Goal: Task Accomplishment & Management: Use online tool/utility

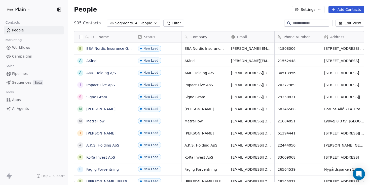
scroll to position [159, 298]
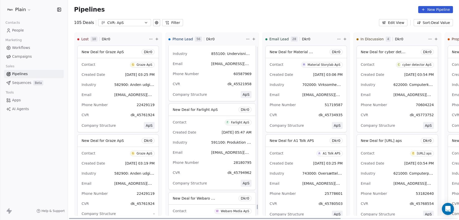
scroll to position [6843, 0]
click at [232, 124] on div "Farlight ApS" at bounding box center [240, 123] width 18 height 4
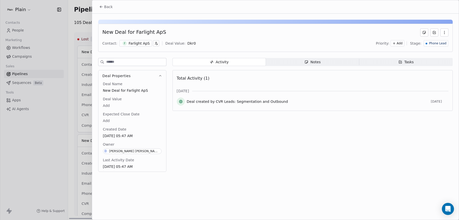
click at [318, 60] on div "Notes" at bounding box center [312, 61] width 16 height 5
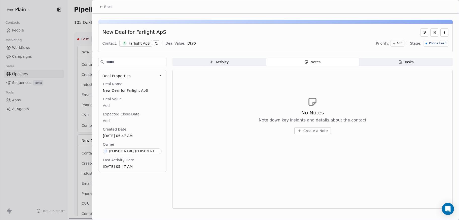
click at [309, 134] on div "No Notes Note down key insights and details about the contact Create a Note" at bounding box center [312, 115] width 271 height 62
click at [314, 134] on button "Create a Note" at bounding box center [312, 130] width 36 height 7
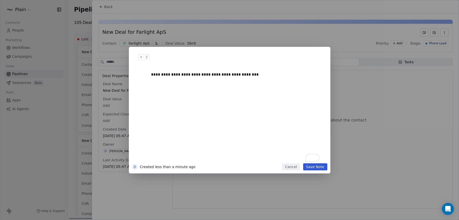
click at [312, 164] on button "Save Note" at bounding box center [315, 166] width 24 height 7
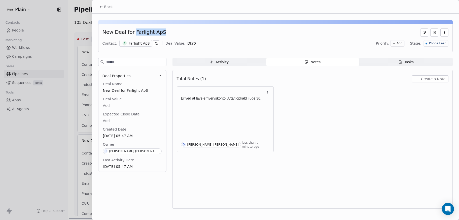
drag, startPoint x: 159, startPoint y: 31, endPoint x: 132, endPoint y: 31, distance: 27.4
click at [132, 31] on div "New Deal for Farlight ApS" at bounding box center [275, 32] width 346 height 8
copy div "Farlight ApS"
click at [107, 7] on span "Back" at bounding box center [108, 6] width 9 height 5
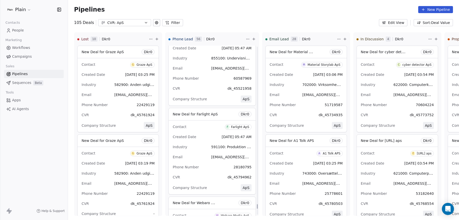
scroll to position [6837, 0]
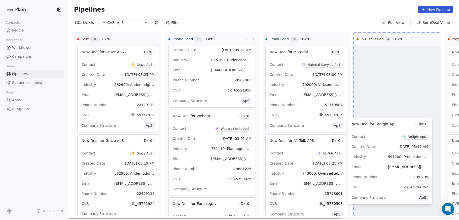
drag, startPoint x: 193, startPoint y: 134, endPoint x: 372, endPoint y: 143, distance: 178.8
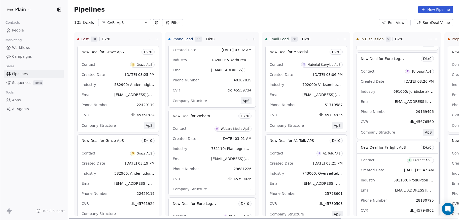
scroll to position [257, 0]
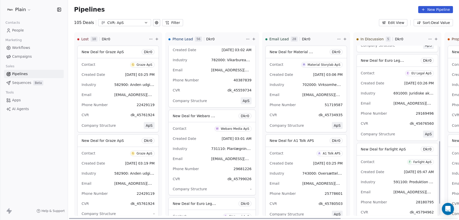
click at [378, 169] on span "Created Date" at bounding box center [371, 172] width 23 height 6
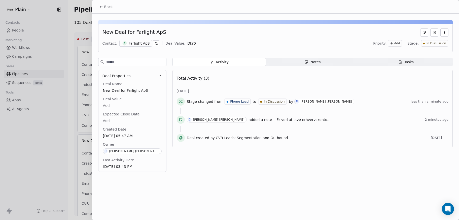
click at [400, 58] on span "Tasks Tasks" at bounding box center [405, 62] width 93 height 8
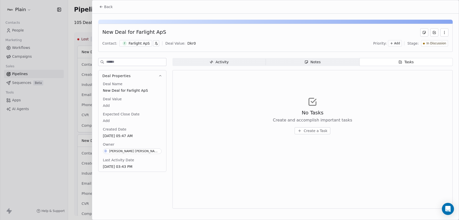
click at [303, 130] on button "Create a Task" at bounding box center [312, 130] width 36 height 7
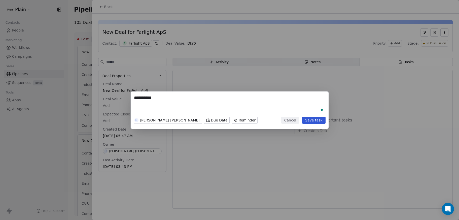
type textarea "**********"
click at [199, 119] on body "Plain Contacts People Marketing Workflows Campaigns Sales Pipelines Sequences B…" at bounding box center [229, 110] width 459 height 220
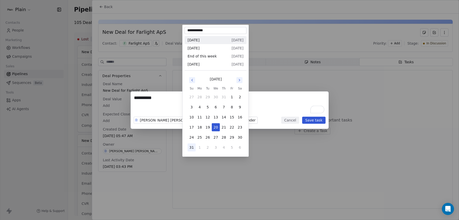
click at [192, 147] on button "31" at bounding box center [191, 147] width 8 height 8
type input "**********"
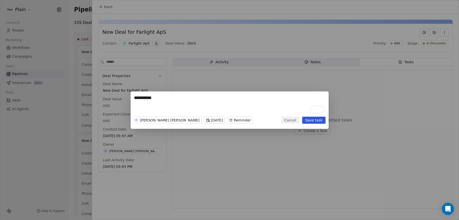
click at [314, 122] on button "Save task" at bounding box center [313, 119] width 23 height 7
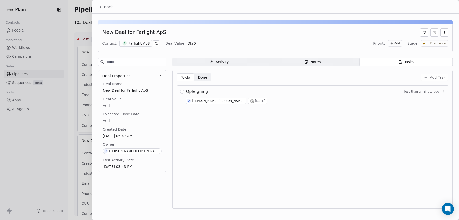
click at [71, 86] on div at bounding box center [229, 110] width 459 height 220
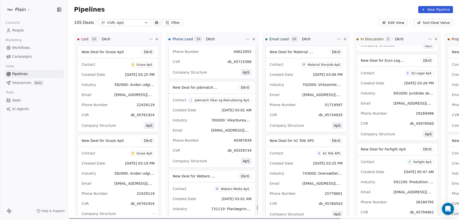
scroll to position [7840, 0]
click at [201, 99] on div "Jobmatch Vikar og Rekruttering ApS" at bounding box center [221, 101] width 54 height 4
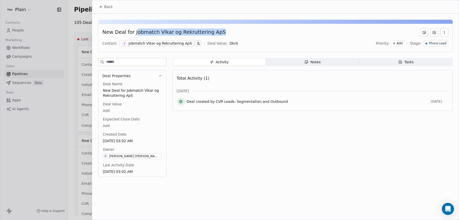
drag, startPoint x: 213, startPoint y: 33, endPoint x: 134, endPoint y: 31, distance: 79.5
click at [134, 31] on div "New Deal for Jobmatch Vikar og Rekruttering ApS" at bounding box center [275, 32] width 346 height 8
drag, startPoint x: 133, startPoint y: 31, endPoint x: 217, endPoint y: 32, distance: 83.8
click at [217, 32] on div "New Deal for Jobmatch Vikar og Rekruttering ApS" at bounding box center [275, 32] width 346 height 8
copy div "Jobmatch Vikar og Rekruttering ApS"
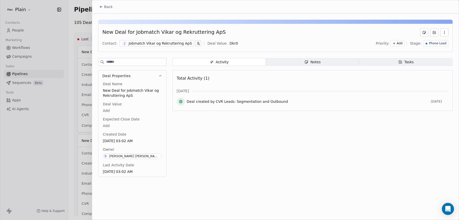
click at [87, 45] on div at bounding box center [229, 110] width 459 height 220
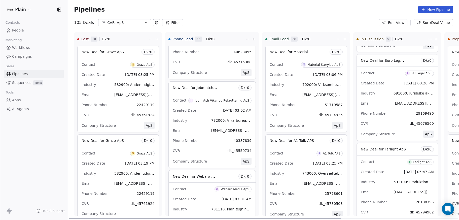
scroll to position [7833, 0]
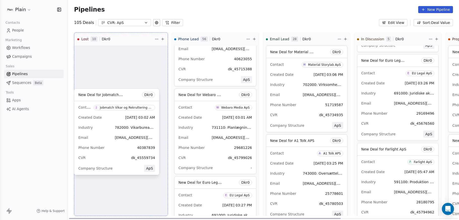
drag, startPoint x: 218, startPoint y: 148, endPoint x: 123, endPoint y: 148, distance: 94.3
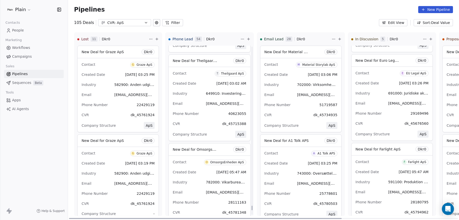
scroll to position [7764, 0]
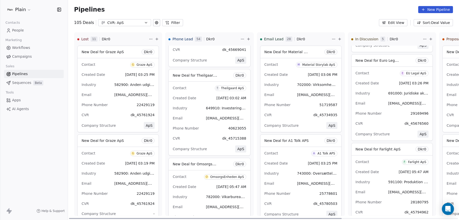
click at [236, 87] on div "Theilgaard ApS" at bounding box center [232, 88] width 23 height 4
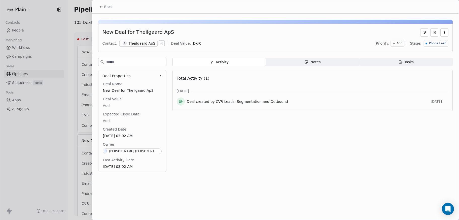
click at [141, 33] on div "New Deal for Theilgaard ApS" at bounding box center [138, 32] width 72 height 8
click at [165, 33] on div "New Deal for Theilgaard ApS" at bounding box center [138, 32] width 72 height 8
drag, startPoint x: 169, startPoint y: 33, endPoint x: 136, endPoint y: 32, distance: 33.0
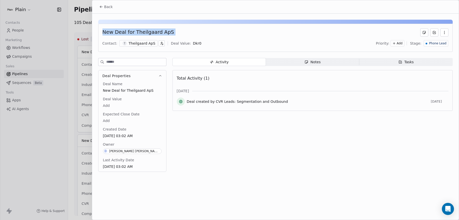
click at [136, 32] on div "New Deal for Theilgaard ApS" at bounding box center [275, 32] width 346 height 8
click at [136, 32] on div "New Deal for Theilgaard ApS" at bounding box center [138, 32] width 72 height 8
drag, startPoint x: 132, startPoint y: 32, endPoint x: 167, endPoint y: 32, distance: 35.2
click at [167, 32] on div "New Deal for Theilgaard ApS" at bounding box center [275, 32] width 346 height 8
copy div "Theilgaard ApS"
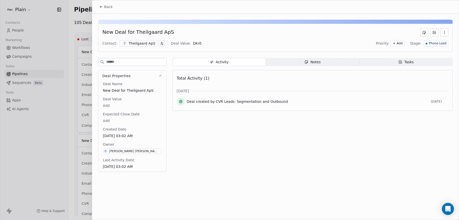
click at [82, 59] on div at bounding box center [229, 110] width 459 height 220
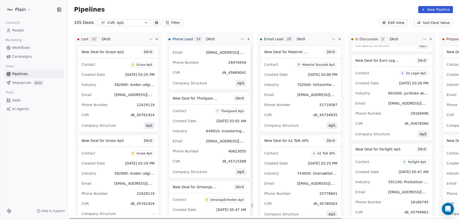
scroll to position [7734, 0]
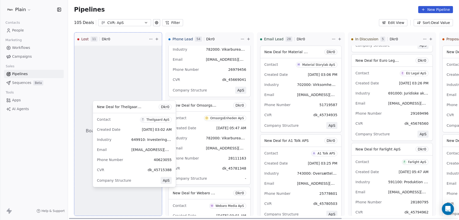
drag, startPoint x: 195, startPoint y: 120, endPoint x: 120, endPoint y: 122, distance: 75.7
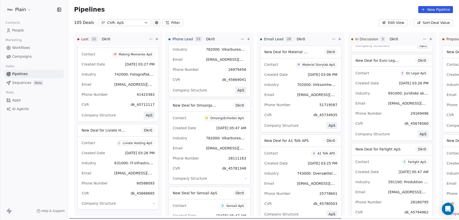
scroll to position [704, 0]
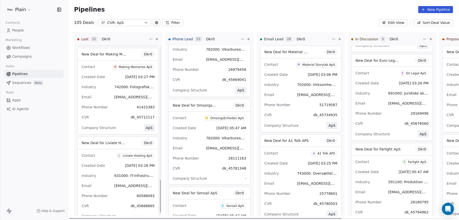
click at [106, 160] on div "Contact L Liviate Hosting ApS Created Date Aug 08, 2025 03:26 PM Industry 63100…" at bounding box center [117, 185] width 81 height 73
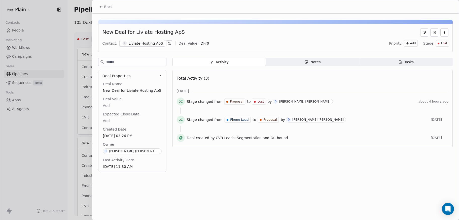
click at [327, 63] on span "Notes Notes" at bounding box center [312, 62] width 93 height 8
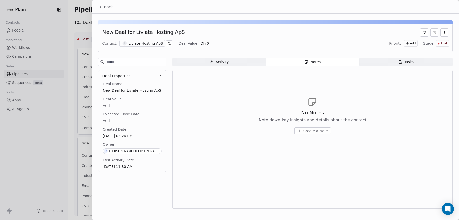
click at [307, 132] on span "Create a Note" at bounding box center [315, 130] width 24 height 5
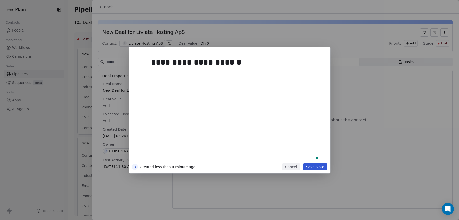
click at [310, 163] on button "Save Note" at bounding box center [315, 166] width 24 height 7
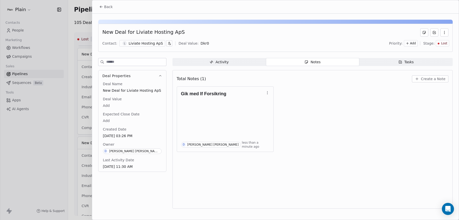
click at [82, 155] on div at bounding box center [229, 110] width 459 height 220
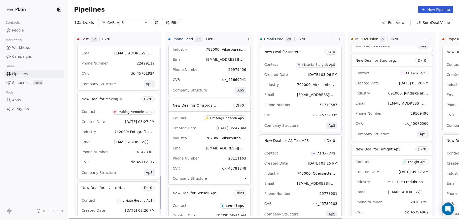
scroll to position [655, 0]
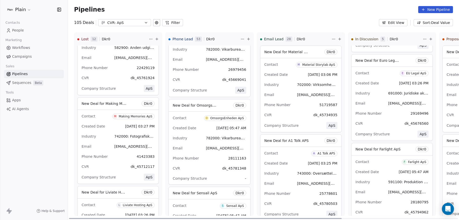
click at [107, 149] on div "Email 45712117@dk.plain.insure" at bounding box center [117, 146] width 73 height 8
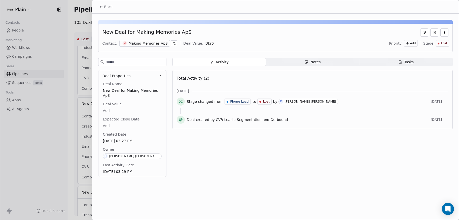
click at [292, 61] on span "Notes Notes" at bounding box center [312, 62] width 93 height 8
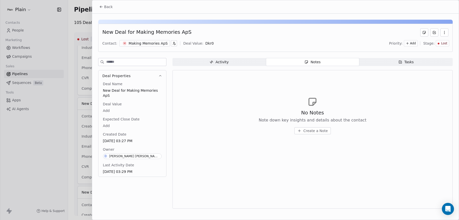
click at [87, 115] on div at bounding box center [229, 110] width 459 height 220
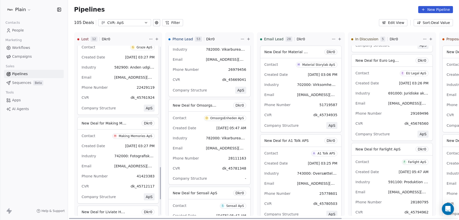
scroll to position [634, 0]
click at [107, 156] on div "Industry 742000: Fotografiske aktiviteter" at bounding box center [117, 157] width 73 height 8
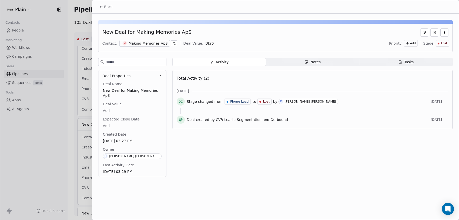
click at [310, 62] on div "Notes" at bounding box center [312, 61] width 16 height 5
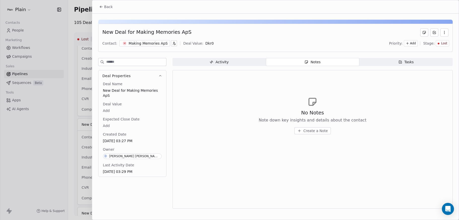
click at [316, 134] on div "No Notes Note down key insights and details about the contact Create a Note" at bounding box center [312, 115] width 271 height 62
click at [318, 133] on span "Create a Note" at bounding box center [315, 130] width 24 height 5
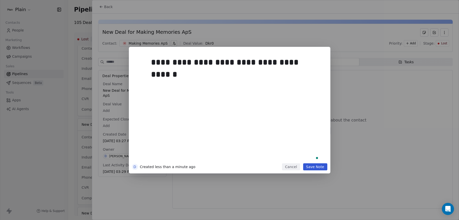
click at [322, 169] on div "**********" at bounding box center [229, 110] width 201 height 126
click at [320, 165] on button "Save Note" at bounding box center [315, 166] width 24 height 7
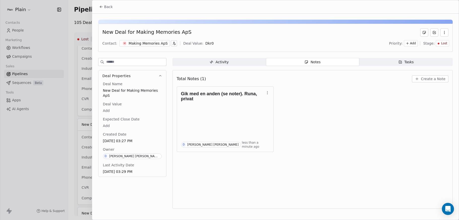
click at [81, 113] on div at bounding box center [229, 110] width 459 height 220
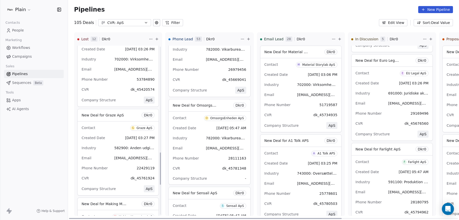
scroll to position [554, 0]
click at [104, 130] on div "Contact G Graze ApS" at bounding box center [117, 127] width 73 height 8
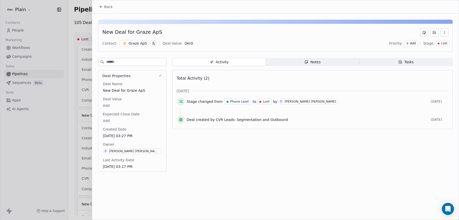
click at [287, 62] on span "Notes Notes" at bounding box center [312, 62] width 93 height 8
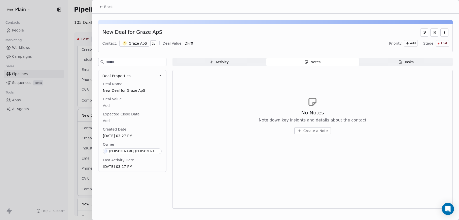
click at [314, 134] on button "Create a Note" at bounding box center [312, 130] width 36 height 7
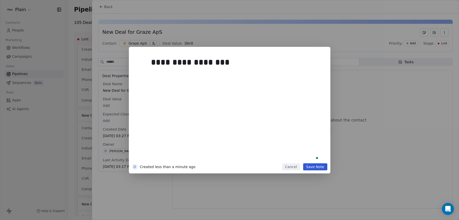
click at [314, 164] on button "Save Note" at bounding box center [315, 166] width 24 height 7
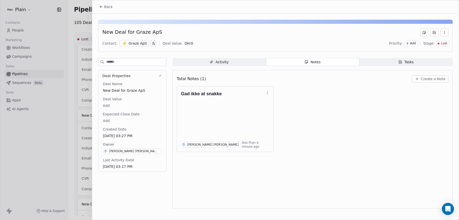
click at [80, 127] on div at bounding box center [229, 110] width 459 height 220
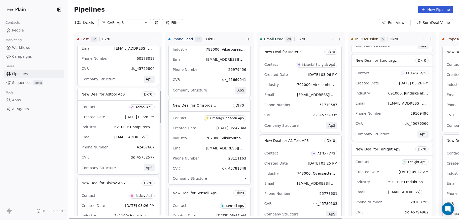
scroll to position [250, 0]
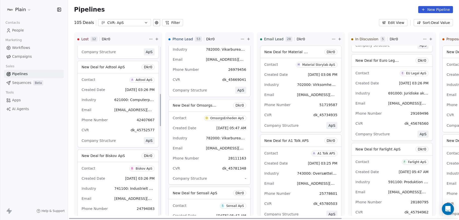
click at [114, 114] on div "Contact A Adtool ApS Created Date Aug 08, 2025 03:26 PM Industry 621000: Comput…" at bounding box center [117, 110] width 81 height 74
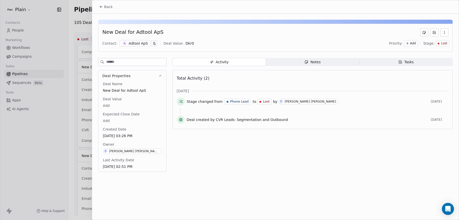
click at [290, 63] on span "Notes Notes" at bounding box center [312, 62] width 93 height 8
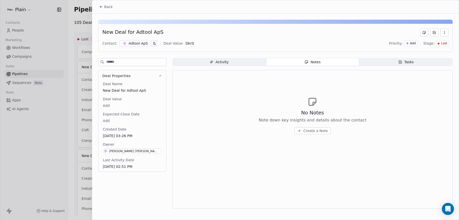
click at [311, 133] on button "Create a Note" at bounding box center [312, 130] width 36 height 7
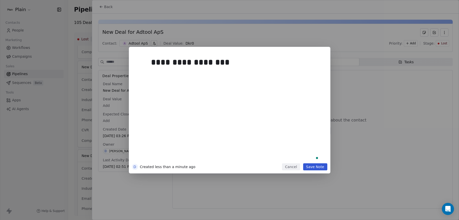
click at [316, 169] on div "**********" at bounding box center [229, 110] width 201 height 126
click at [317, 166] on button "Save Note" at bounding box center [315, 166] width 24 height 7
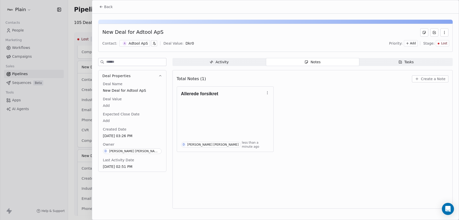
click at [88, 134] on div at bounding box center [229, 110] width 459 height 220
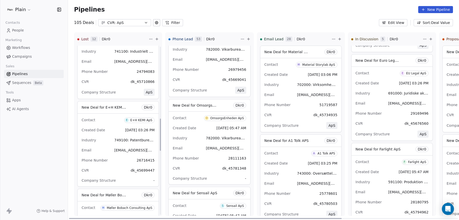
scroll to position [387, 0]
click at [104, 149] on div "Email 45699447@dk.plain.insure" at bounding box center [117, 149] width 73 height 8
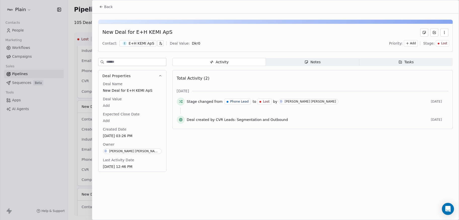
click at [301, 64] on span "Notes Notes" at bounding box center [312, 62] width 93 height 8
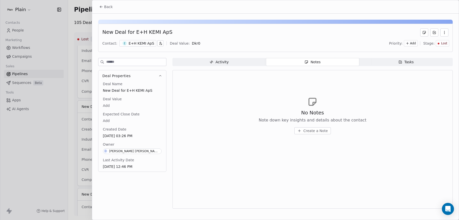
click at [320, 132] on span "Create a Note" at bounding box center [315, 130] width 24 height 5
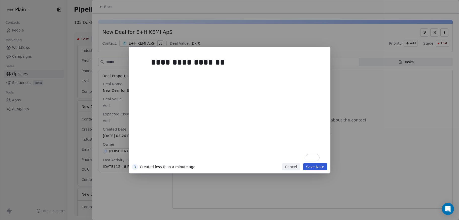
click at [321, 166] on button "Save Note" at bounding box center [315, 166] width 24 height 7
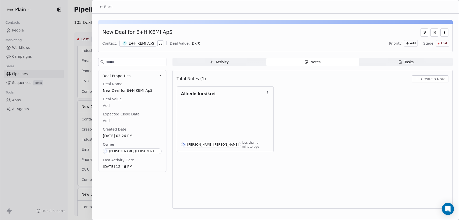
click at [86, 168] on div at bounding box center [229, 110] width 459 height 220
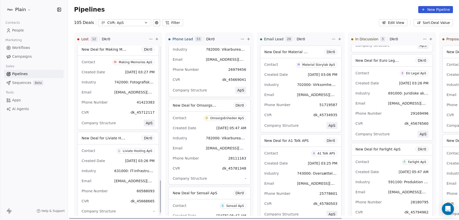
scroll to position [717, 0]
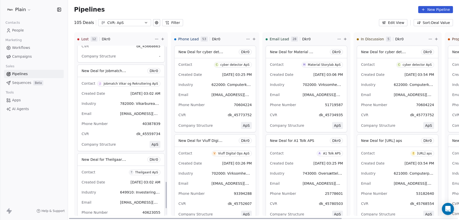
scroll to position [861, 0]
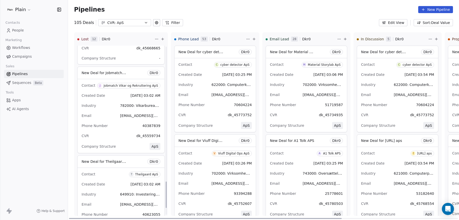
click at [119, 134] on div "CVR dk_45559734" at bounding box center [120, 136] width 79 height 8
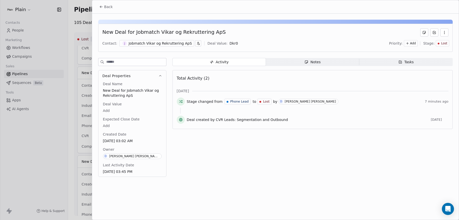
click at [307, 62] on icon "button" at bounding box center [306, 62] width 3 height 3
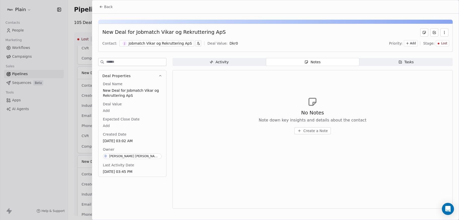
click at [304, 127] on button "Create a Note" at bounding box center [312, 130] width 36 height 7
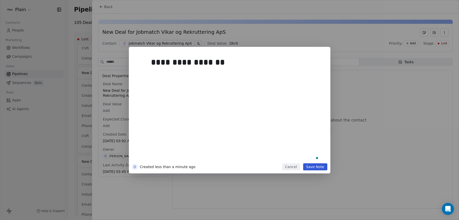
click at [313, 159] on div "**********" at bounding box center [235, 106] width 175 height 113
click at [315, 163] on button "Save Note" at bounding box center [315, 166] width 24 height 7
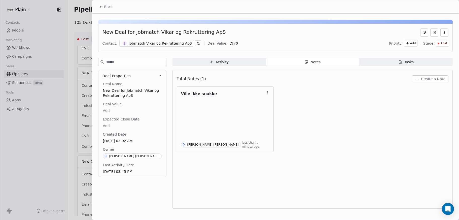
click at [77, 184] on div at bounding box center [229, 110] width 459 height 220
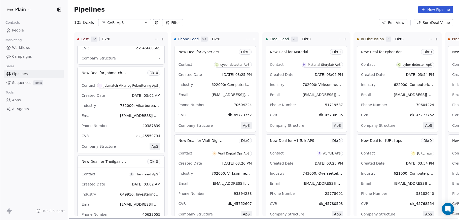
click at [113, 181] on div "Created Date Aug 12, 2025 03:02 AM" at bounding box center [120, 184] width 79 height 8
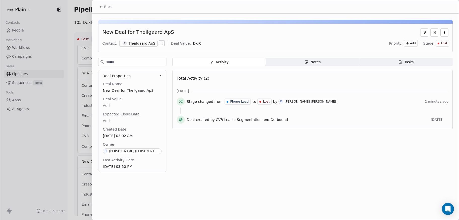
click at [300, 63] on span "Notes Notes" at bounding box center [312, 62] width 93 height 8
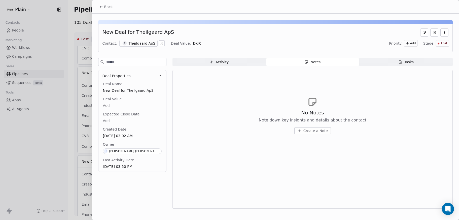
click at [311, 140] on div "No Notes Note down key insights and details about the contact Create a Note" at bounding box center [312, 115] width 271 height 62
click at [317, 131] on span "Create a Note" at bounding box center [315, 130] width 24 height 5
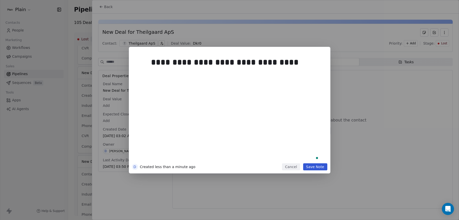
click at [319, 165] on button "Save Note" at bounding box center [315, 166] width 24 height 7
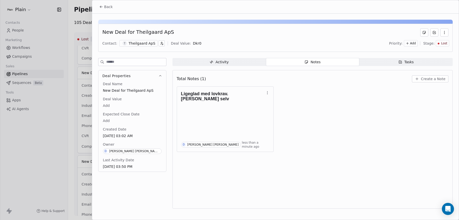
click at [93, 159] on div "New Deal for Theilgaard ApS Contact: T Theilgaard ApS Deal Value: Dkr 0 Priorit…" at bounding box center [275, 113] width 366 height 198
click at [90, 160] on div at bounding box center [229, 110] width 459 height 220
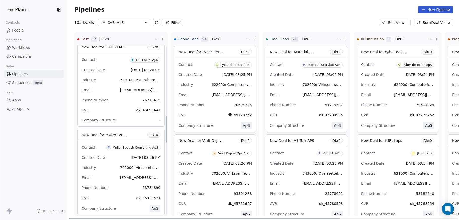
scroll to position [462, 0]
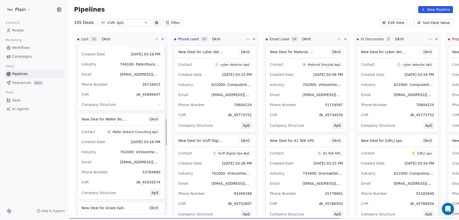
click at [120, 175] on div "Phone Number 53784890" at bounding box center [120, 172] width 79 height 8
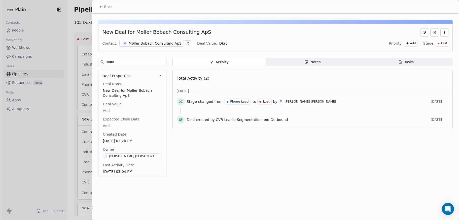
click at [81, 115] on div at bounding box center [229, 110] width 459 height 220
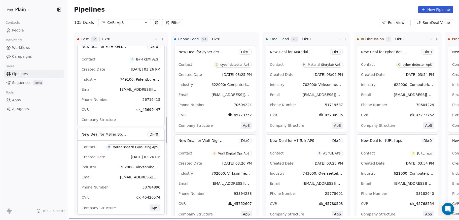
scroll to position [449, 0]
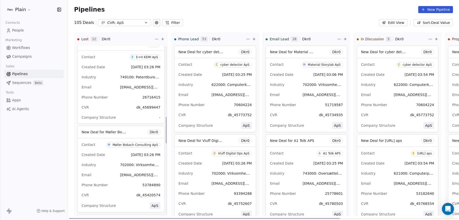
click at [109, 175] on div "Email 45420574@dk.plain.insure" at bounding box center [120, 175] width 79 height 8
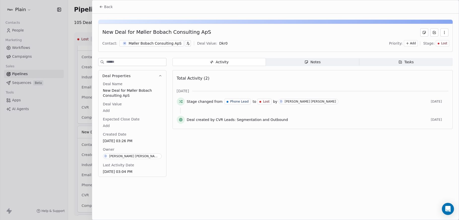
click at [312, 59] on div "Notes" at bounding box center [312, 61] width 16 height 5
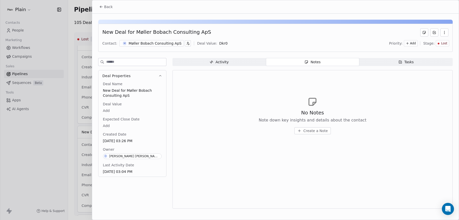
click at [309, 132] on span "Create a Note" at bounding box center [315, 130] width 24 height 5
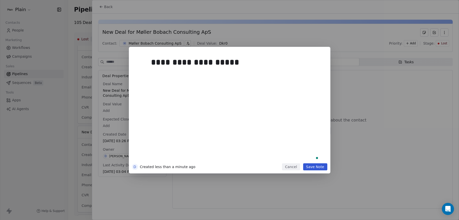
click at [316, 164] on button "Save Note" at bounding box center [315, 166] width 24 height 7
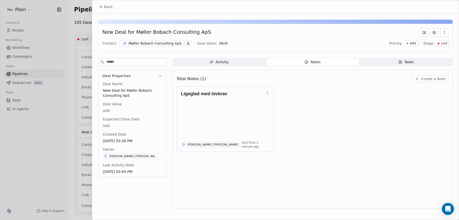
click at [89, 59] on div at bounding box center [229, 110] width 459 height 220
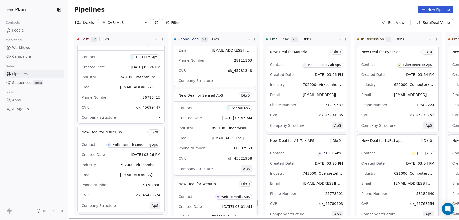
scroll to position [4291, 0]
click at [241, 109] on div "Sensail ApS" at bounding box center [241, 109] width 18 height 4
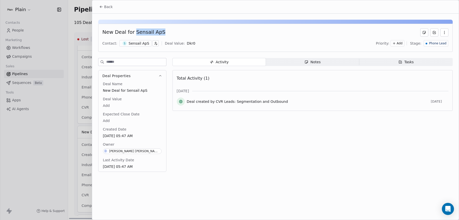
drag, startPoint x: 135, startPoint y: 33, endPoint x: 167, endPoint y: 33, distance: 31.7
click at [167, 33] on div "New Deal for Sensail ApS" at bounding box center [275, 32] width 346 height 8
copy div "Sensail ApS"
click at [84, 95] on div at bounding box center [229, 110] width 459 height 220
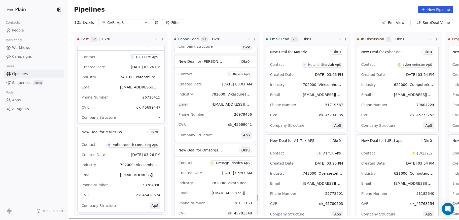
scroll to position [4150, 0]
click at [202, 189] on div "Email 45781348@dk.plain.insure" at bounding box center [214, 192] width 73 height 8
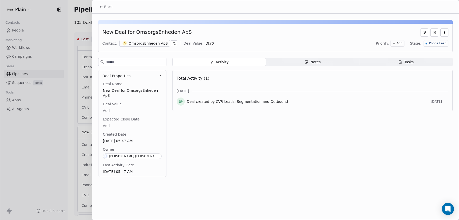
click at [316, 61] on div "Notes" at bounding box center [312, 61] width 16 height 5
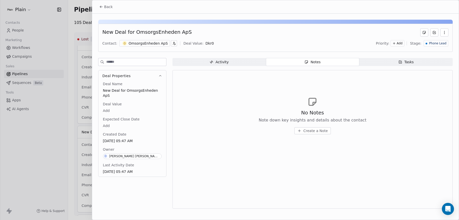
click at [318, 131] on span "Create a Note" at bounding box center [315, 130] width 24 height 5
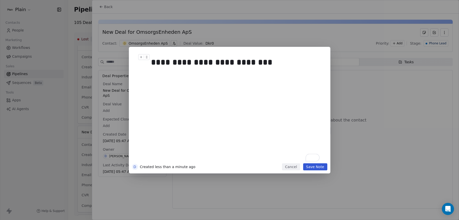
click at [219, 66] on div "**********" at bounding box center [235, 62] width 168 height 12
click at [264, 61] on div "**********" at bounding box center [235, 62] width 168 height 12
click at [89, 52] on div "**********" at bounding box center [229, 110] width 459 height 126
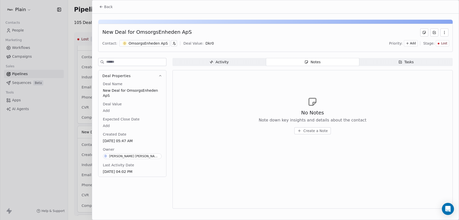
scroll to position [4150, 0]
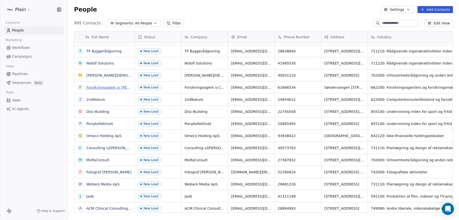
click at [124, 87] on link "Forsikringsagent v/ Omar Mohammed" at bounding box center [118, 87] width 64 height 4
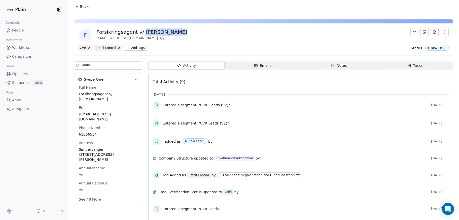
drag, startPoint x: 181, startPoint y: 30, endPoint x: 141, endPoint y: 30, distance: 40.0
click at [141, 30] on div "F Forsikringsagent v/ Omar Mohammed omar123@live.dk" at bounding box center [263, 35] width 370 height 14
copy div "Omar Mohammed"
click at [79, 5] on button "Back" at bounding box center [82, 6] width 20 height 9
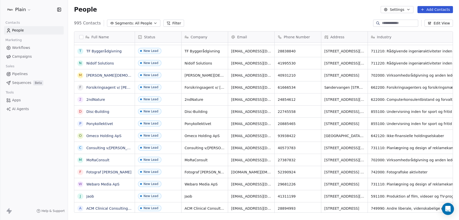
click at [15, 73] on span "Pipelines" at bounding box center [20, 73] width 16 height 5
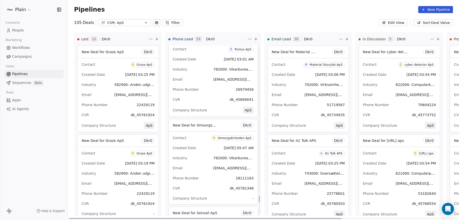
scroll to position [4182, 0]
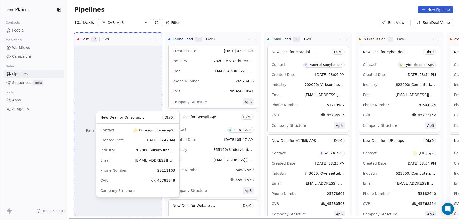
drag, startPoint x: 202, startPoint y: 152, endPoint x: 130, endPoint y: 153, distance: 71.9
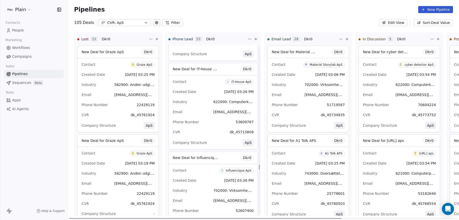
scroll to position [4231, 0]
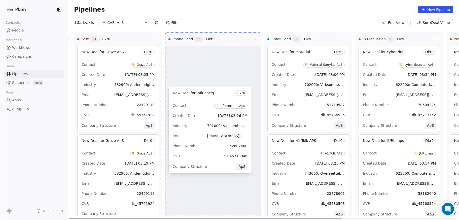
drag, startPoint x: 204, startPoint y: 168, endPoint x: 201, endPoint y: 158, distance: 10.0
click at [201, 158] on div "Board ordered by Deal Value New Deal for cyber detector ApS Dkr 0 Contact C cyb…" at bounding box center [212, 131] width 95 height 170
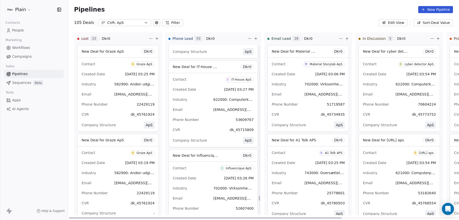
scroll to position [5358, 0]
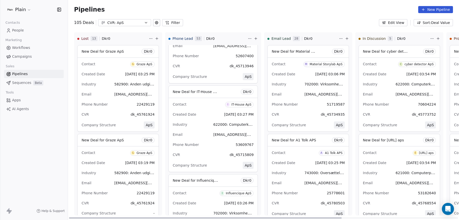
click at [234, 105] on div "IT-House ApS" at bounding box center [241, 105] width 20 height 4
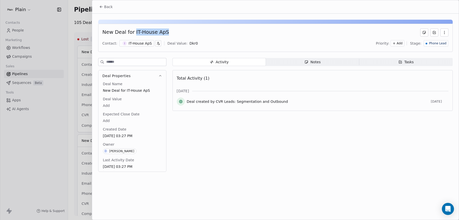
drag, startPoint x: 165, startPoint y: 32, endPoint x: 132, endPoint y: 31, distance: 33.0
click at [132, 31] on div "New Deal for IT-House ApS" at bounding box center [275, 32] width 346 height 8
copy div "IT-House ApS"
click at [86, 30] on div at bounding box center [229, 110] width 459 height 220
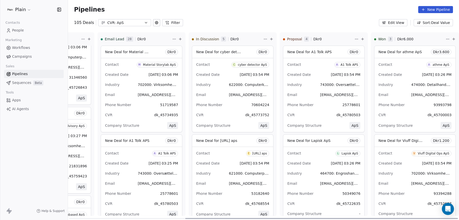
click at [314, 62] on div "Contact A A1 Tolk APS" at bounding box center [323, 64] width 73 height 8
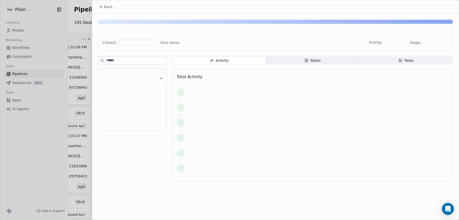
click at [316, 65] on div at bounding box center [229, 110] width 459 height 220
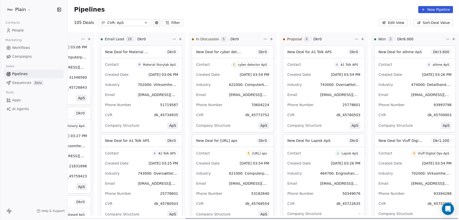
click at [314, 62] on div "Contact A A1 Tolk APS" at bounding box center [323, 64] width 73 height 8
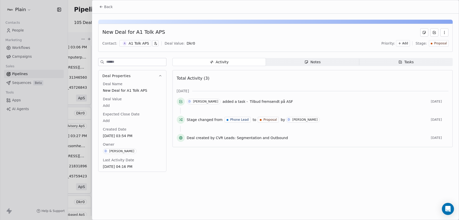
click at [328, 64] on span "Notes Notes" at bounding box center [312, 62] width 93 height 8
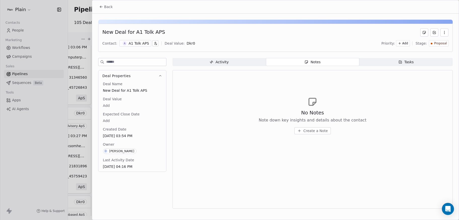
click at [237, 63] on span "Activity Activity" at bounding box center [218, 62] width 93 height 8
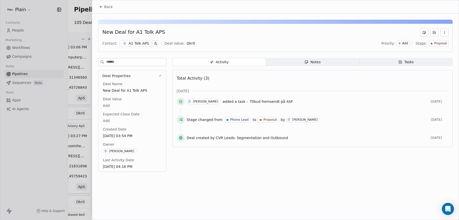
click at [89, 109] on div at bounding box center [229, 110] width 459 height 220
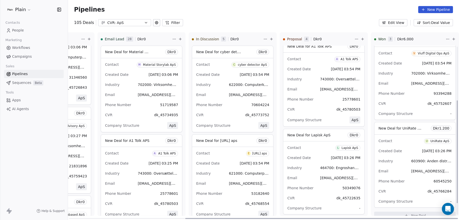
scroll to position [108, 0]
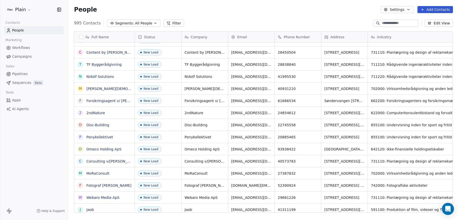
click at [18, 74] on span "Pipelines" at bounding box center [20, 73] width 16 height 5
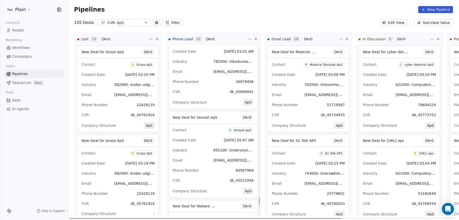
scroll to position [3830, 0]
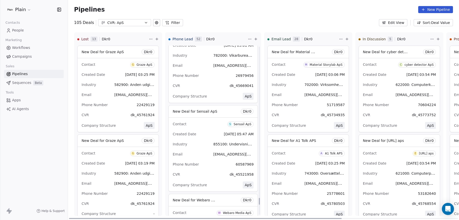
click at [233, 125] on div "Sensail ApS" at bounding box center [242, 124] width 18 height 4
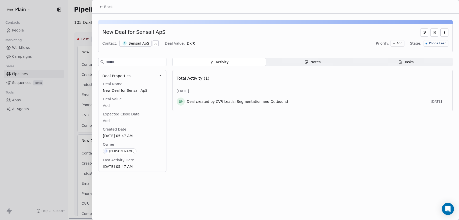
click at [138, 30] on div "New Deal for Sensail ApS" at bounding box center [133, 32] width 63 height 8
drag, startPoint x: 159, startPoint y: 32, endPoint x: 133, endPoint y: 33, distance: 26.7
click at [133, 33] on div "New Deal for Sensail ApS" at bounding box center [275, 32] width 346 height 8
copy div "Sensail ApS"
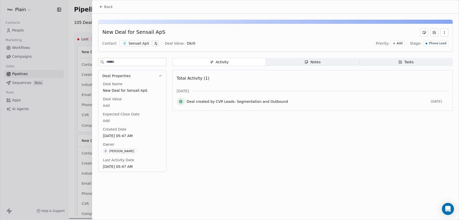
click at [82, 99] on div at bounding box center [229, 110] width 459 height 220
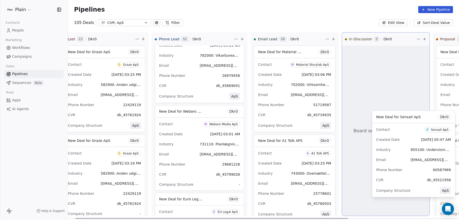
scroll to position [0, 26]
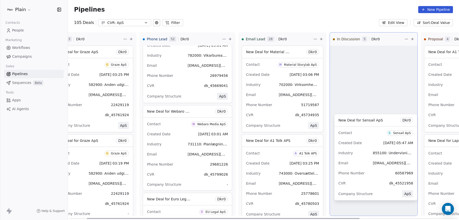
drag, startPoint x: 197, startPoint y: 128, endPoint x: 363, endPoint y: 136, distance: 165.7
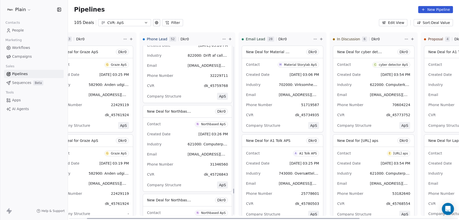
scroll to position [5158, 0]
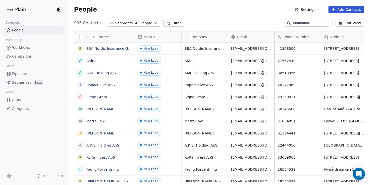
scroll to position [159, 298]
